Goal: Task Accomplishment & Management: Manage account settings

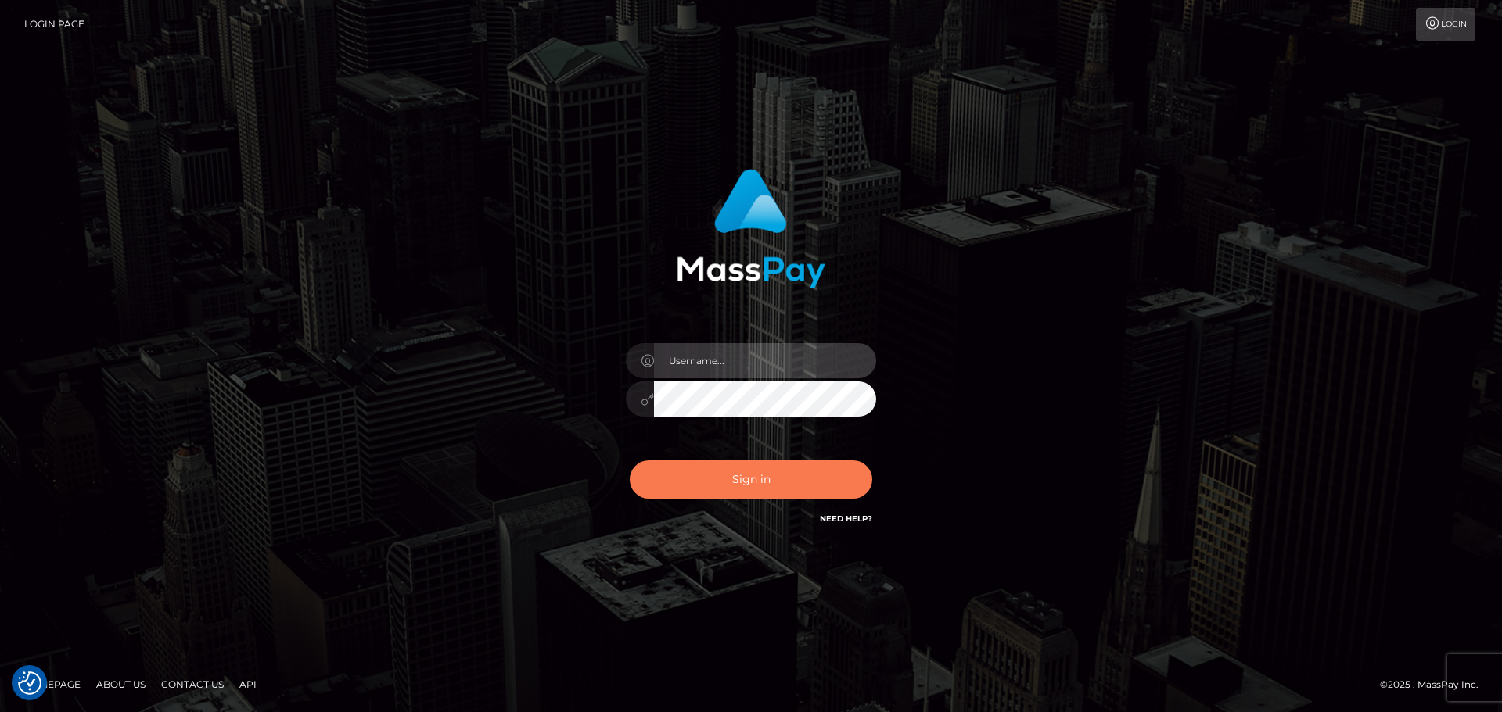
type input "Bedis"
click at [766, 490] on button "Sign in" at bounding box center [751, 480] width 242 height 38
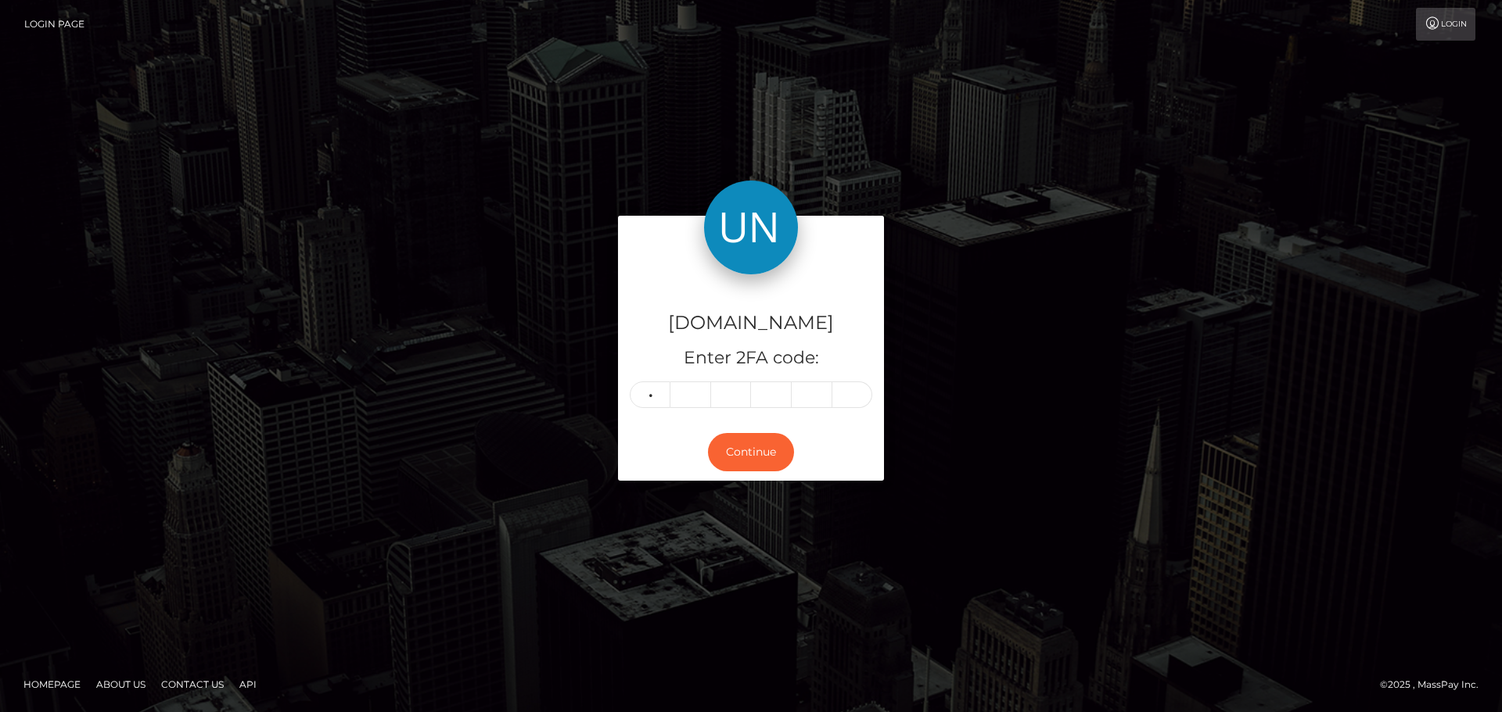
type input "8"
type input "1"
type input "0"
type input "9"
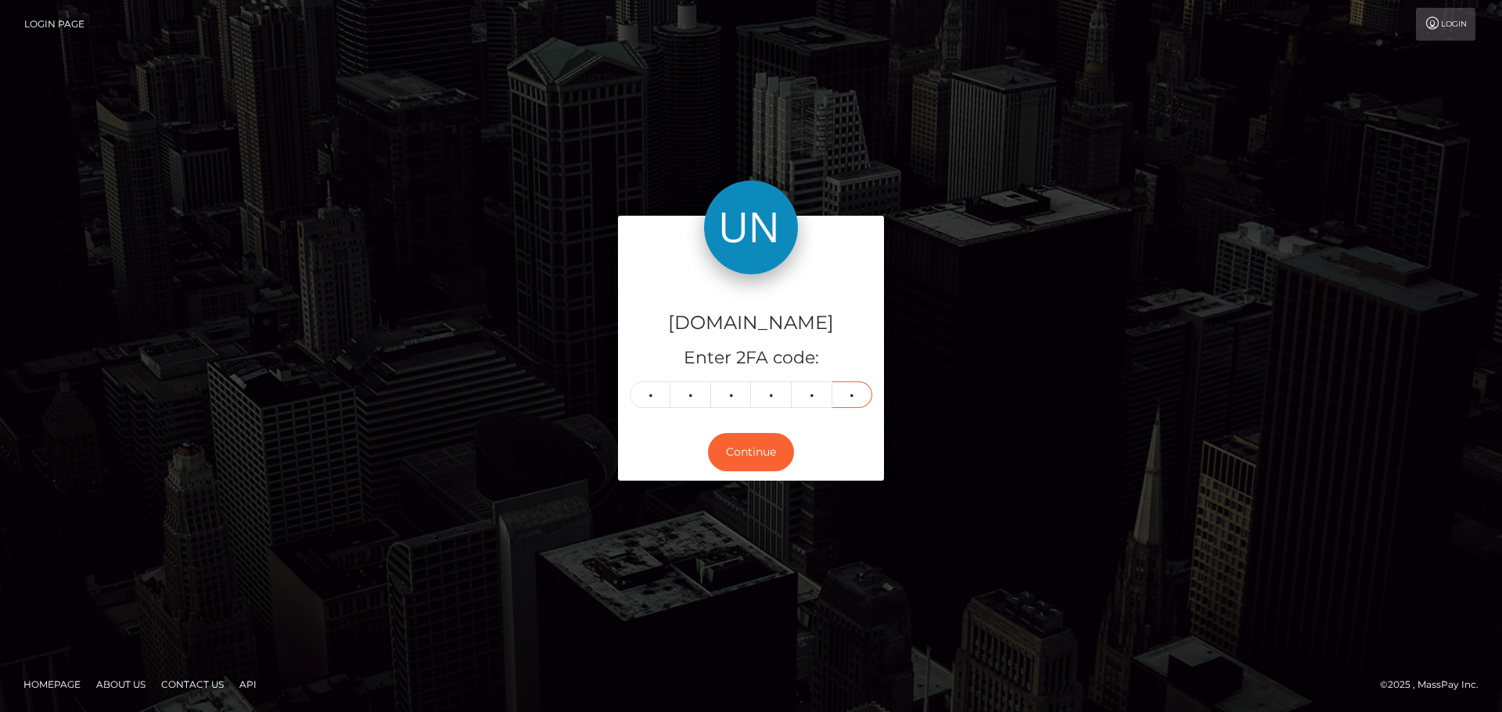
type input "9"
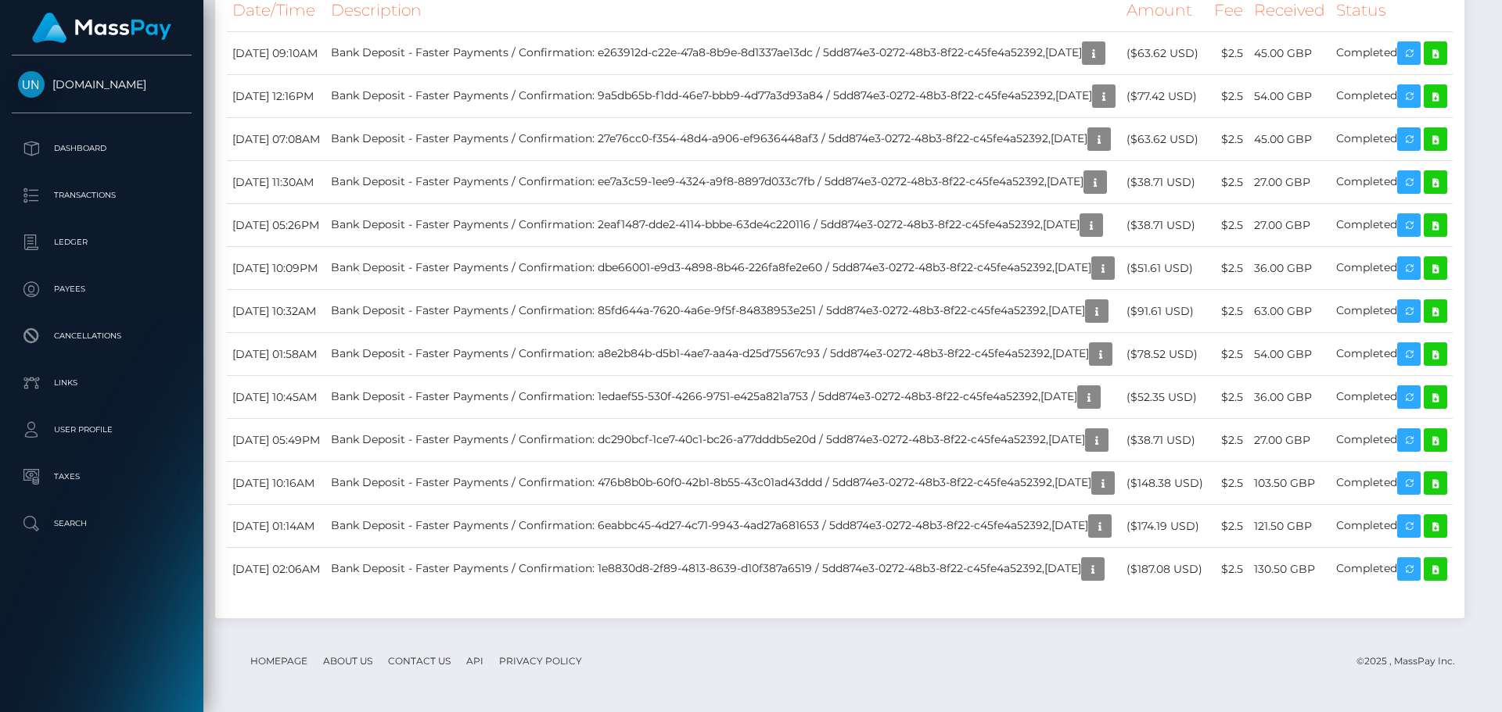
scroll to position [2033, 0]
